Goal: Check status: Verify the current state of an ongoing process or item

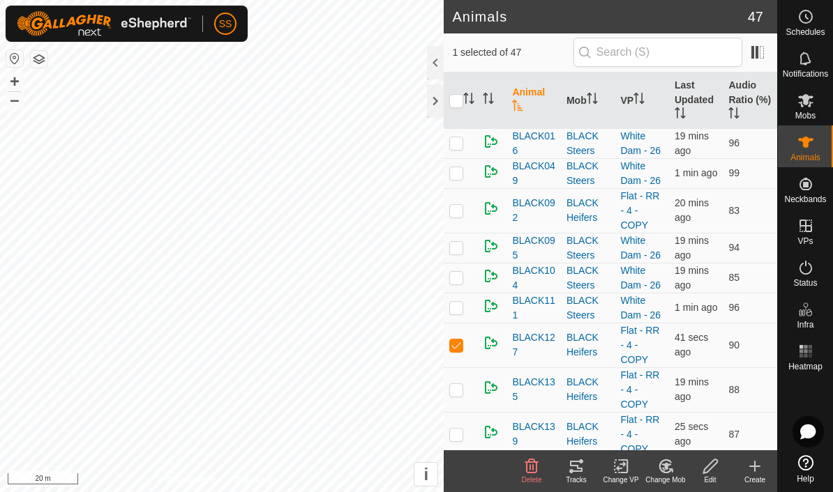
click at [458, 346] on p-checkbox at bounding box center [456, 345] width 14 height 11
checkbox input "false"
click at [807, 266] on icon at bounding box center [805, 267] width 17 height 17
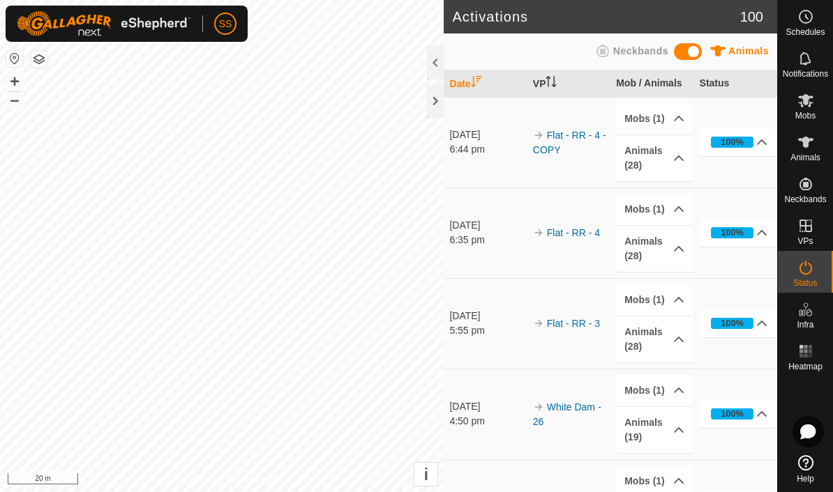
click at [660, 149] on p-accordion-header "Animals (28)" at bounding box center [654, 158] width 77 height 46
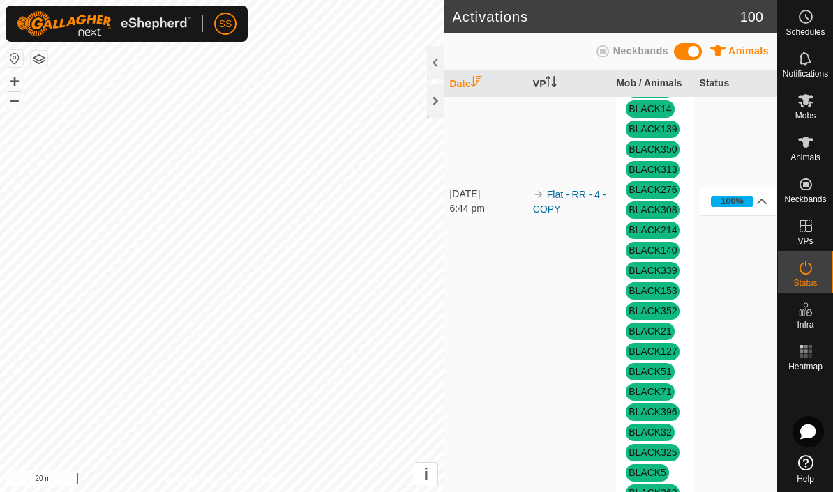
scroll to position [175, 0]
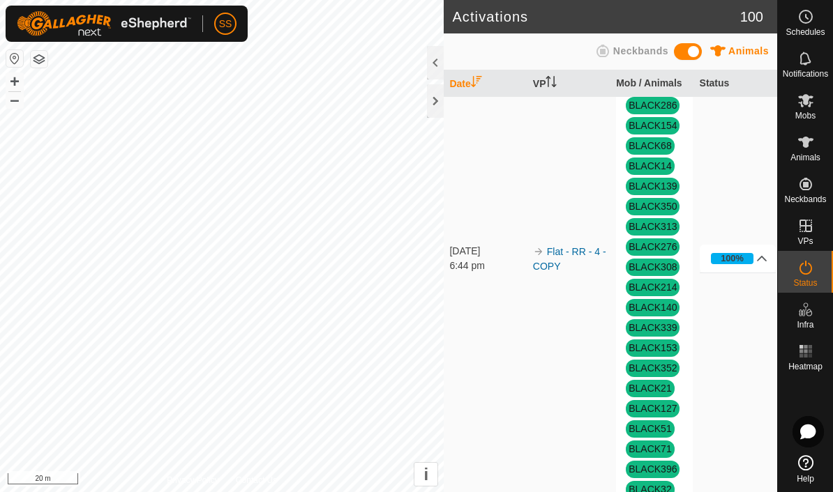
click at [745, 259] on div "100%" at bounding box center [731, 258] width 43 height 11
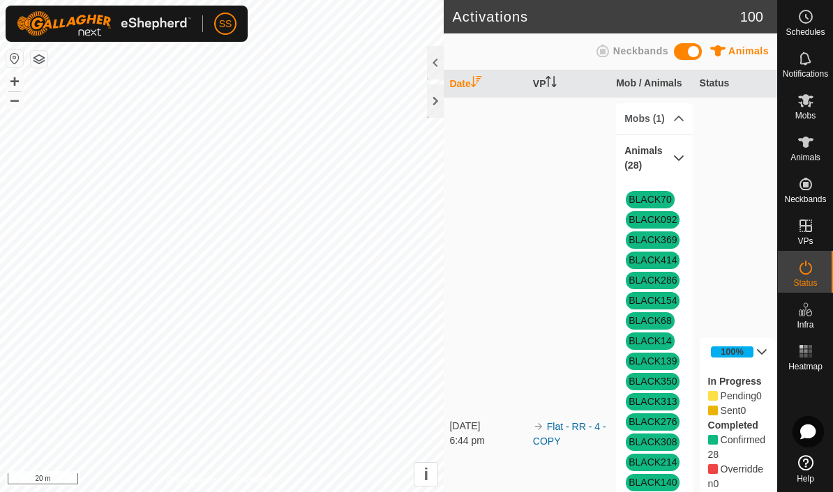
scroll to position [-3, 0]
click at [825, 268] on div "Status" at bounding box center [804, 272] width 55 height 42
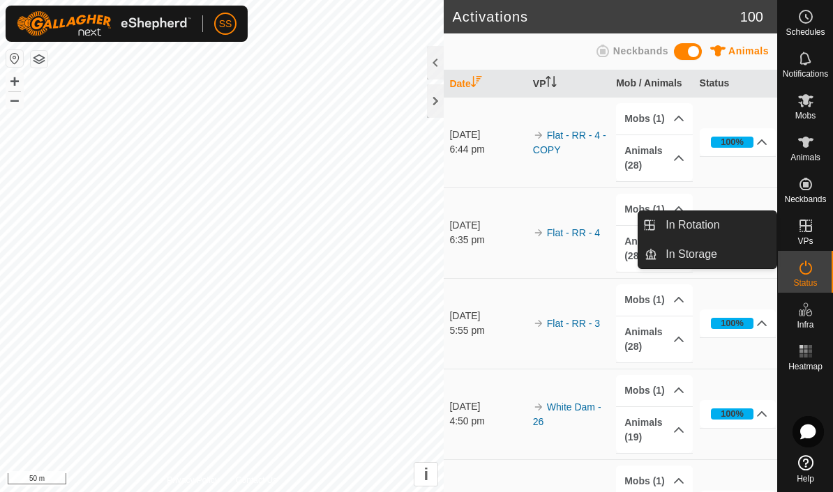
click at [673, 224] on span "In Rotation" at bounding box center [692, 225] width 54 height 17
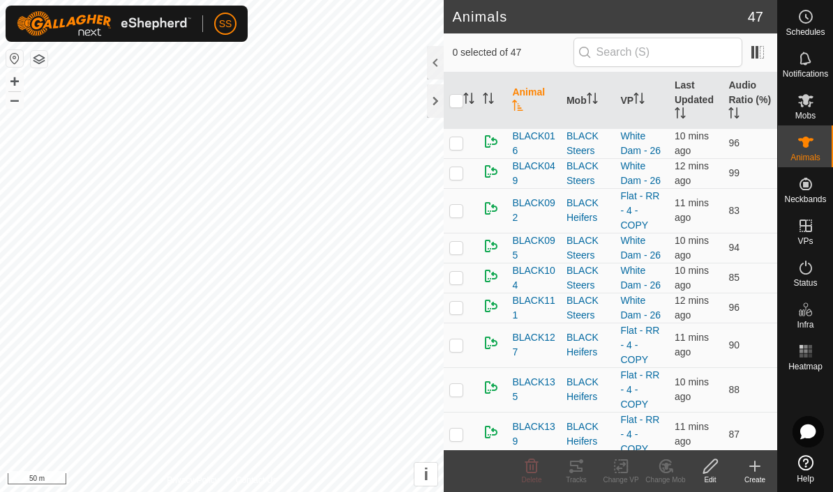
checkbox input "true"
